Goal: Task Accomplishment & Management: Manage account settings

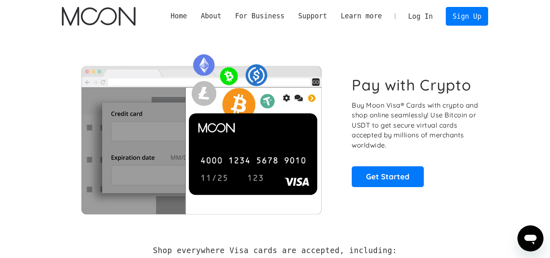
click at [428, 14] on link "Log In" at bounding box center [420, 16] width 38 height 18
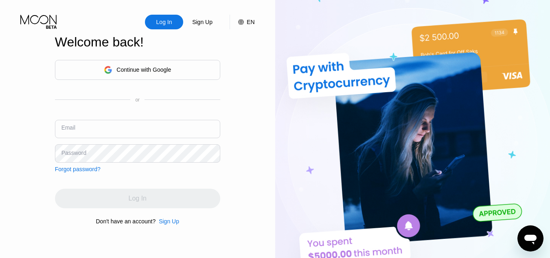
click at [119, 131] on input "text" at bounding box center [137, 129] width 165 height 18
click at [157, 127] on input "gi" at bounding box center [137, 129] width 165 height 18
type input "[EMAIL_ADDRESS][DOMAIN_NAME]"
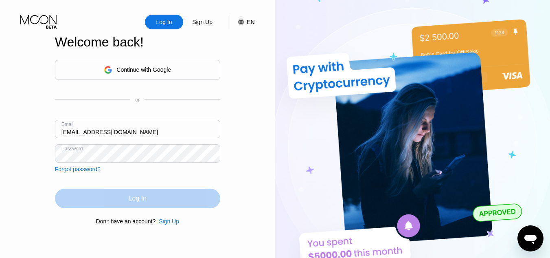
click at [144, 200] on div "Log In" at bounding box center [138, 198] width 18 height 8
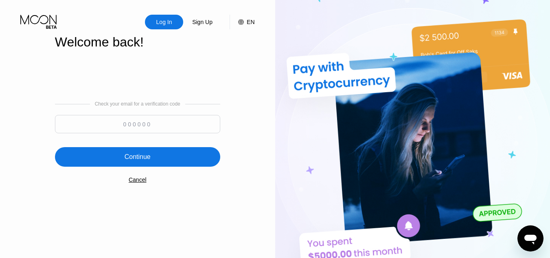
click at [153, 121] on input at bounding box center [137, 124] width 165 height 18
paste input "484256"
type input "484256"
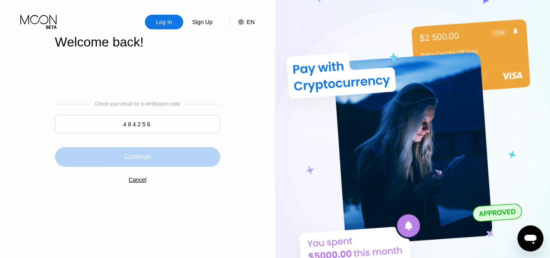
click at [146, 156] on div "Continue" at bounding box center [138, 157] width 26 height 8
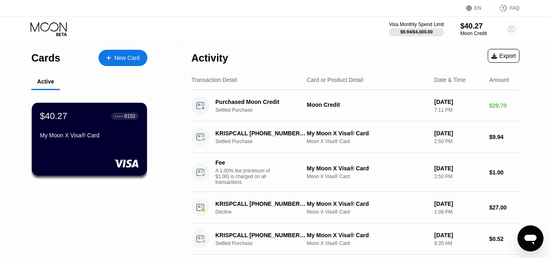
click at [511, 28] on circle at bounding box center [511, 29] width 16 height 16
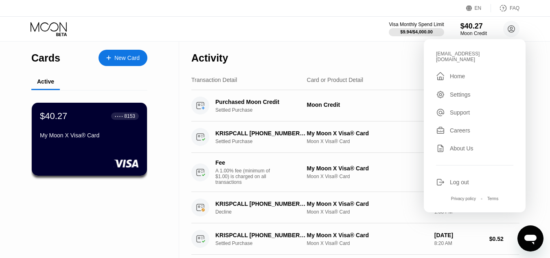
click at [460, 179] on div "Log out" at bounding box center [459, 182] width 19 height 7
